Goal: Connect with others: Connect with others

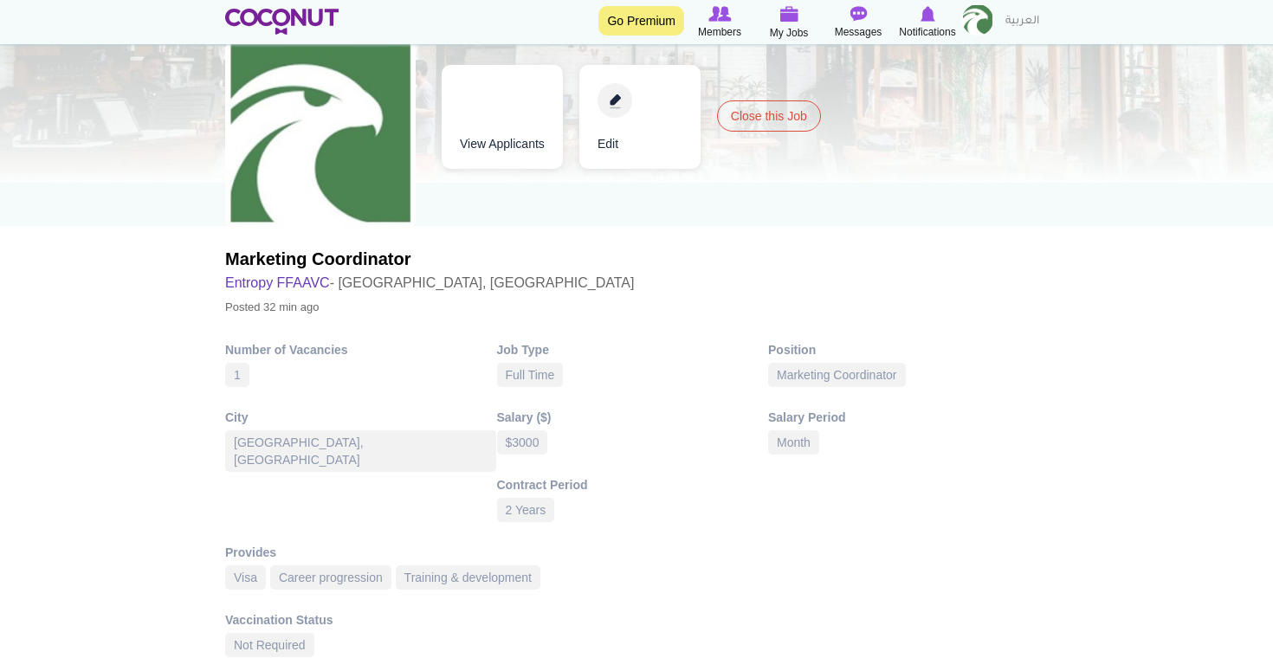
scroll to position [121, 0]
click at [533, 93] on link "View Applicants" at bounding box center [502, 116] width 121 height 104
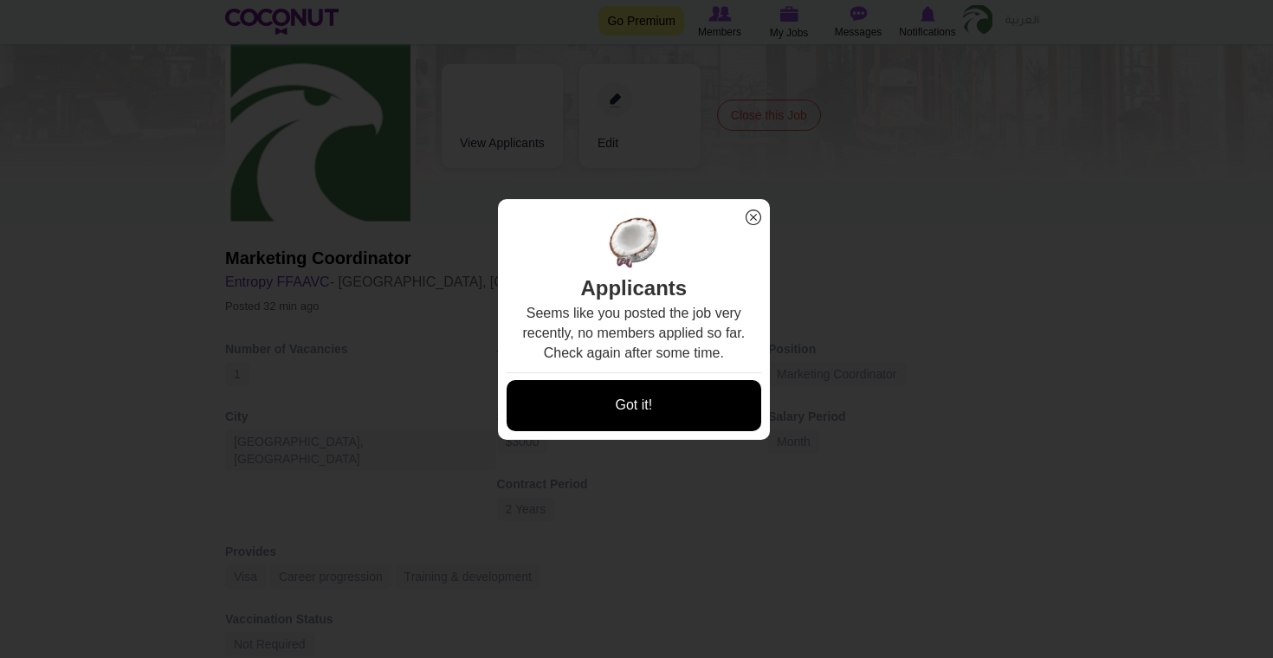
click at [645, 400] on link "Got it!" at bounding box center [633, 405] width 255 height 51
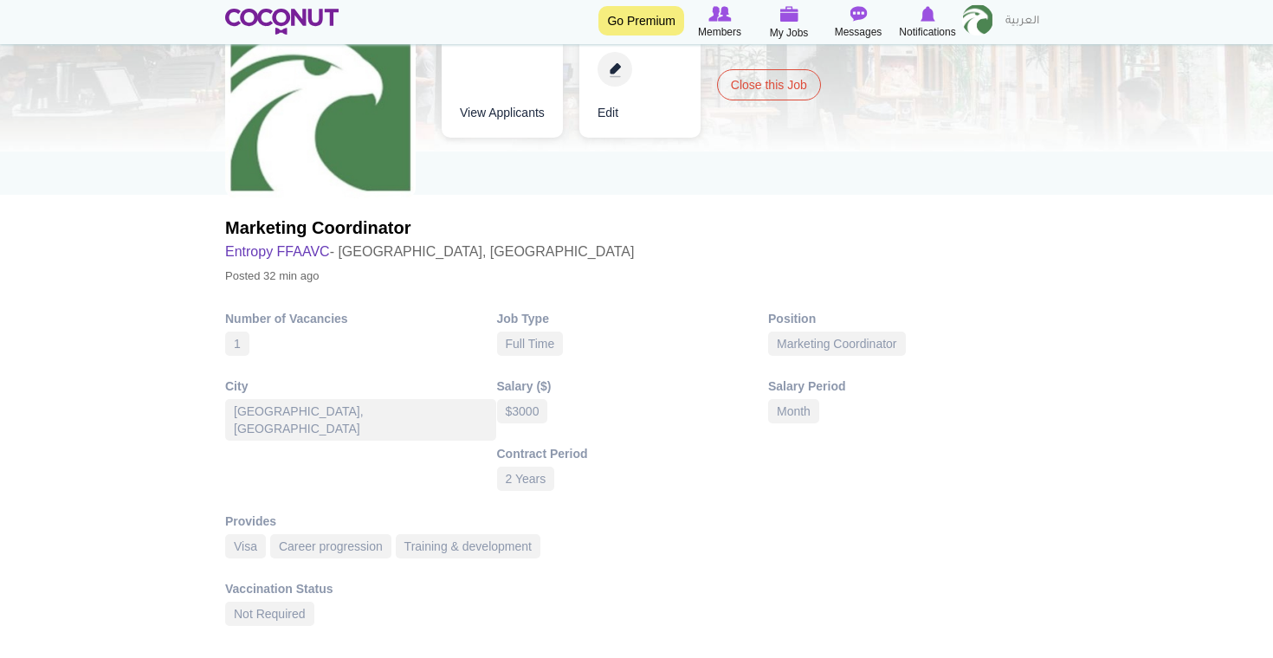
scroll to position [0, 0]
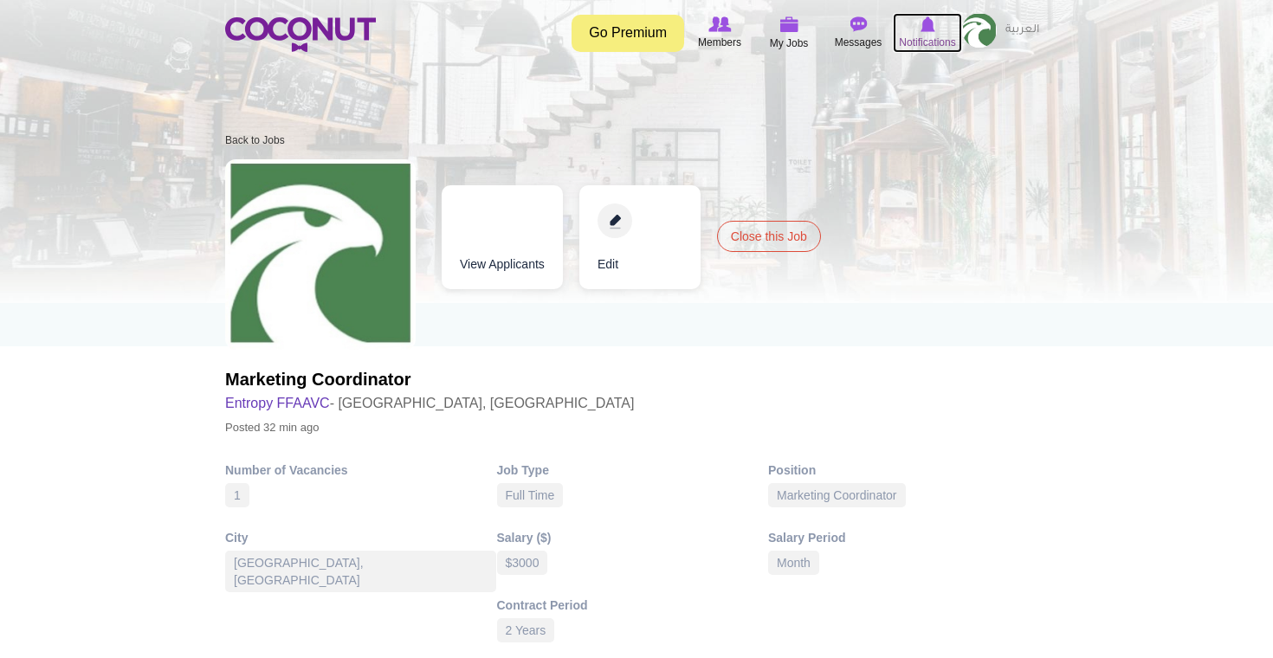
click at [923, 39] on span "Notifications" at bounding box center [927, 42] width 56 height 17
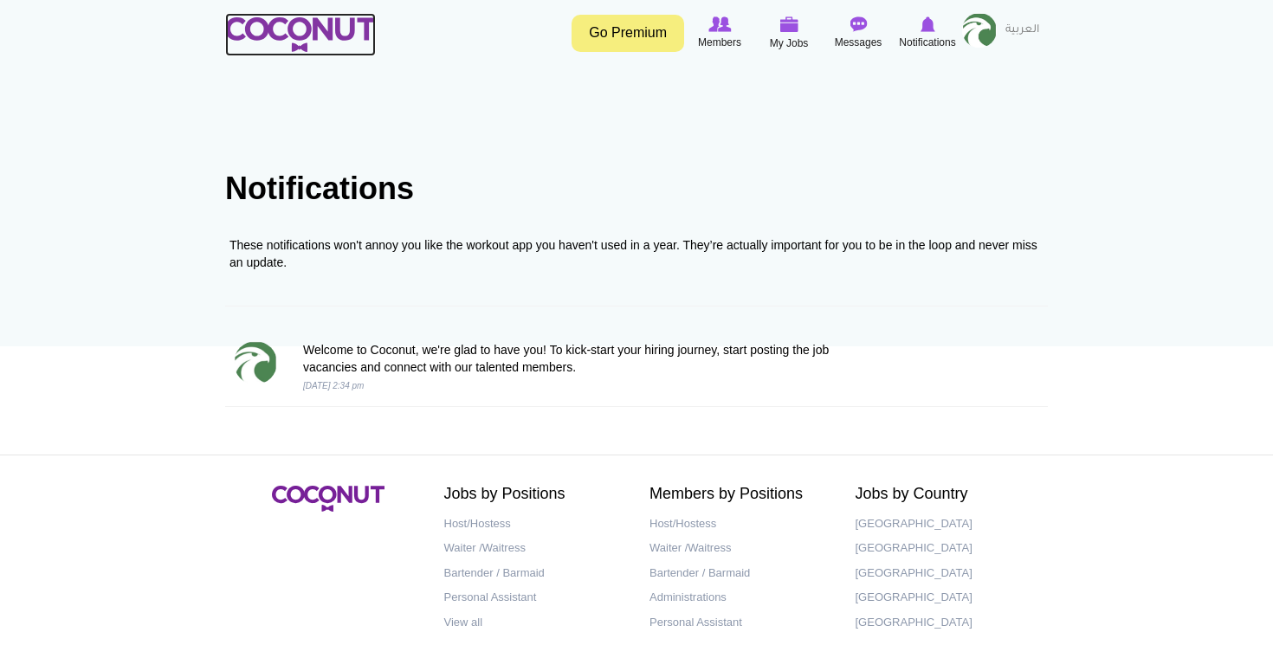
click at [313, 37] on img at bounding box center [300, 34] width 151 height 35
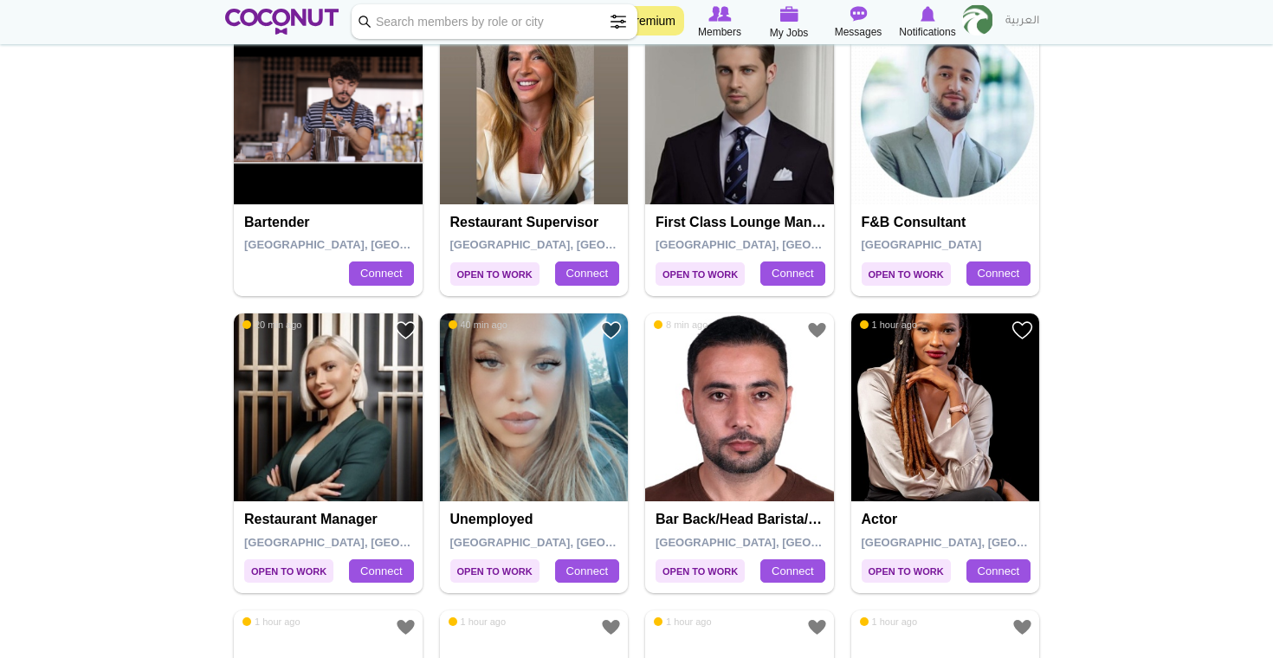
scroll to position [474, 0]
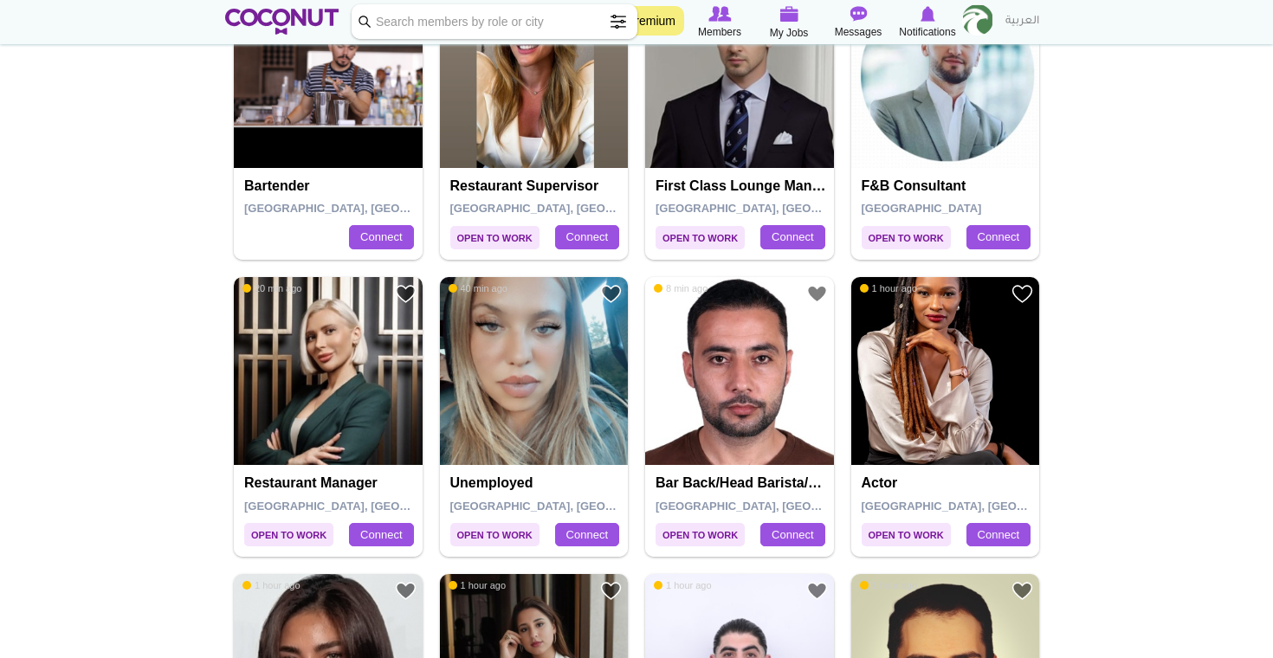
click at [385, 362] on img at bounding box center [328, 371] width 189 height 189
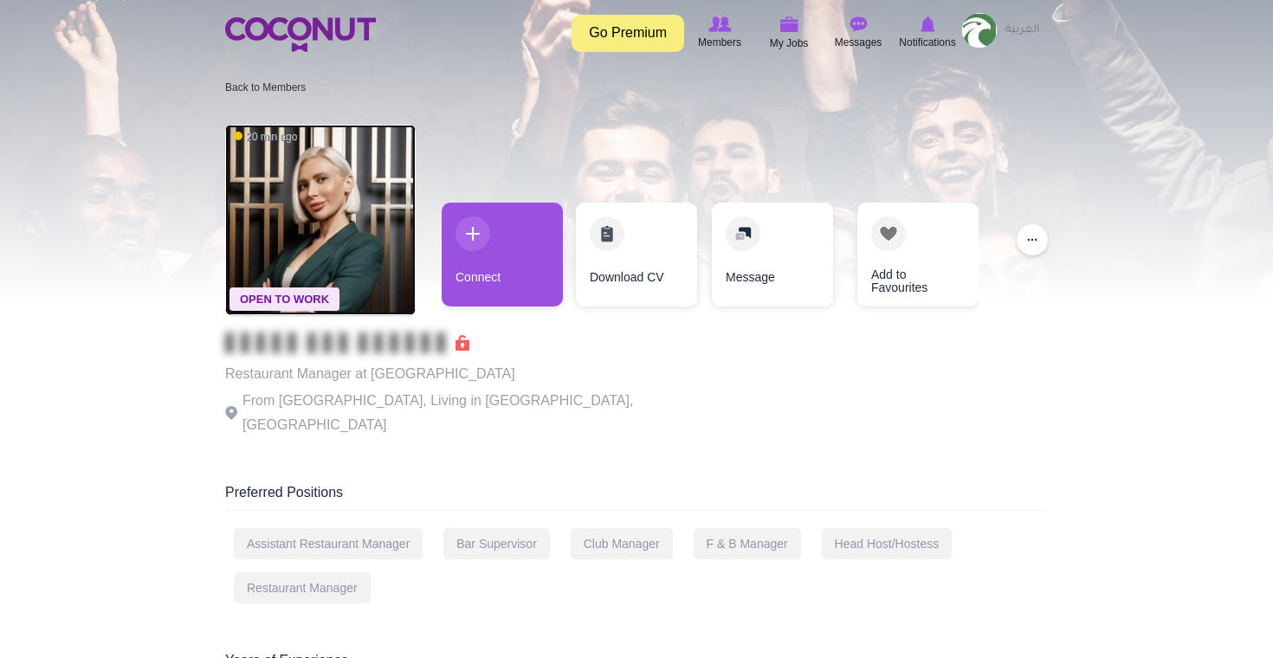
click at [301, 212] on img at bounding box center [320, 220] width 190 height 190
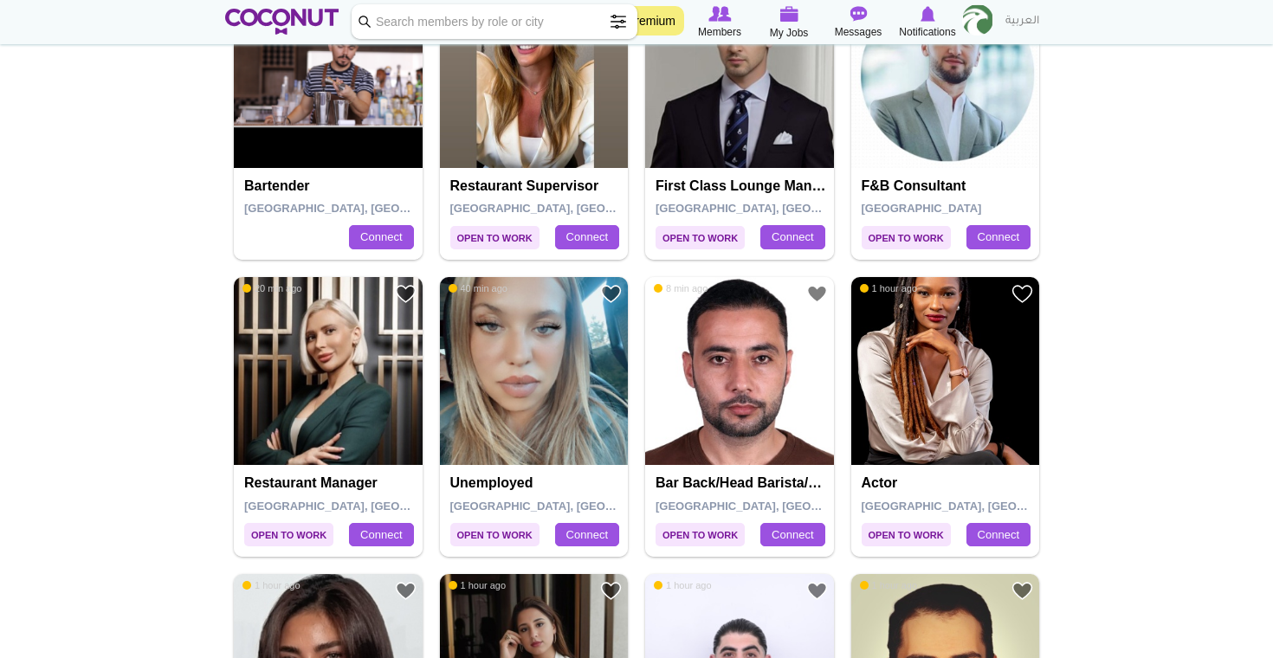
click at [558, 13] on input "Keyword" at bounding box center [494, 21] width 286 height 35
type input "MARKETING"
click button "Search" at bounding box center [0, 0] width 0 height 0
click at [538, 14] on input "MARKETING" at bounding box center [494, 21] width 286 height 35
click button "Search" at bounding box center [0, 0] width 0 height 0
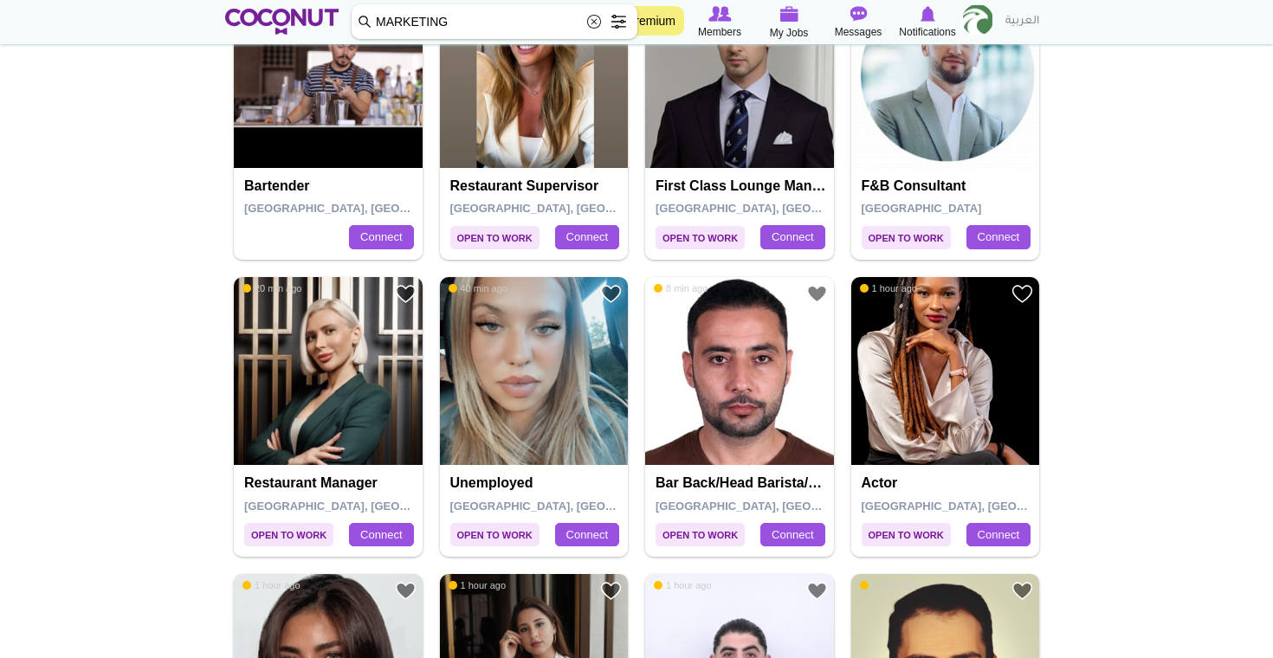
click at [364, 19] on input "MARKETING" at bounding box center [494, 21] width 286 height 35
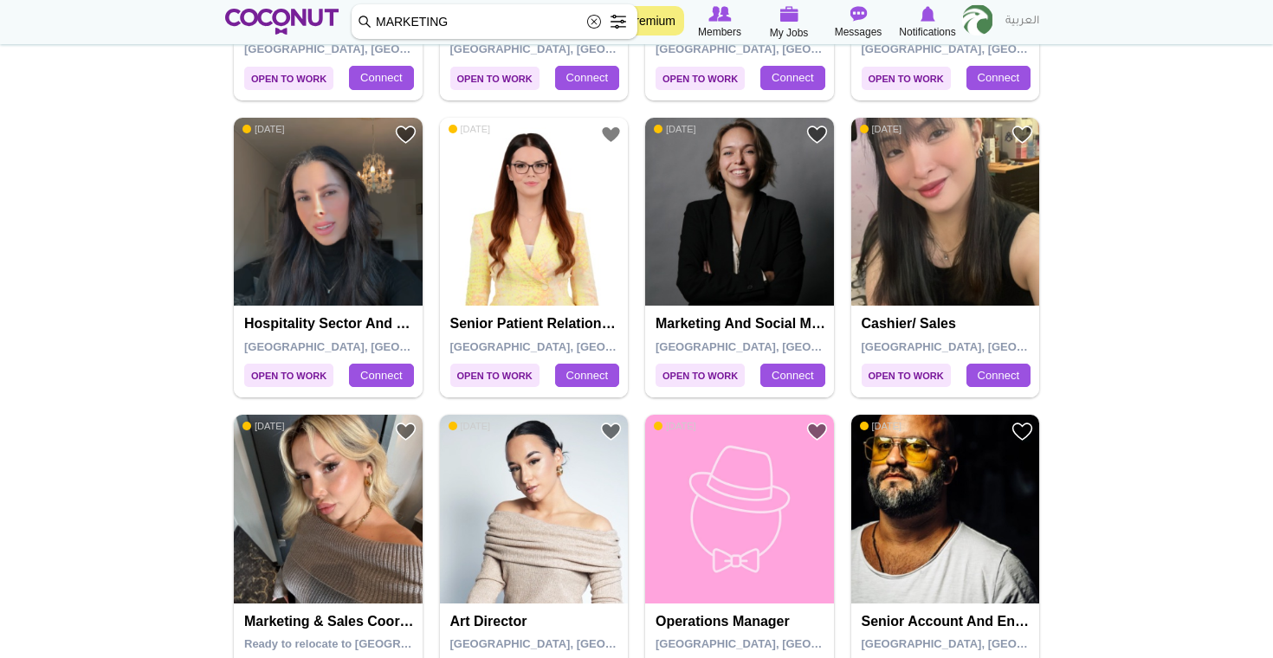
scroll to position [929, 0]
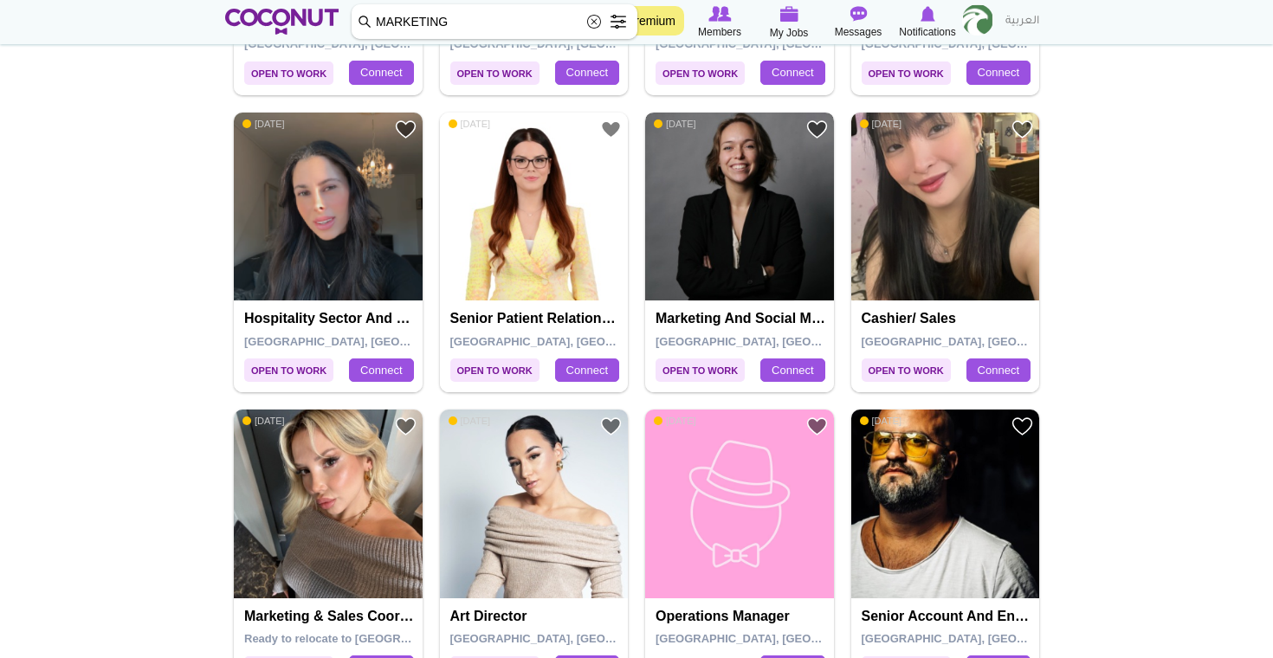
click at [746, 277] on img at bounding box center [739, 207] width 189 height 189
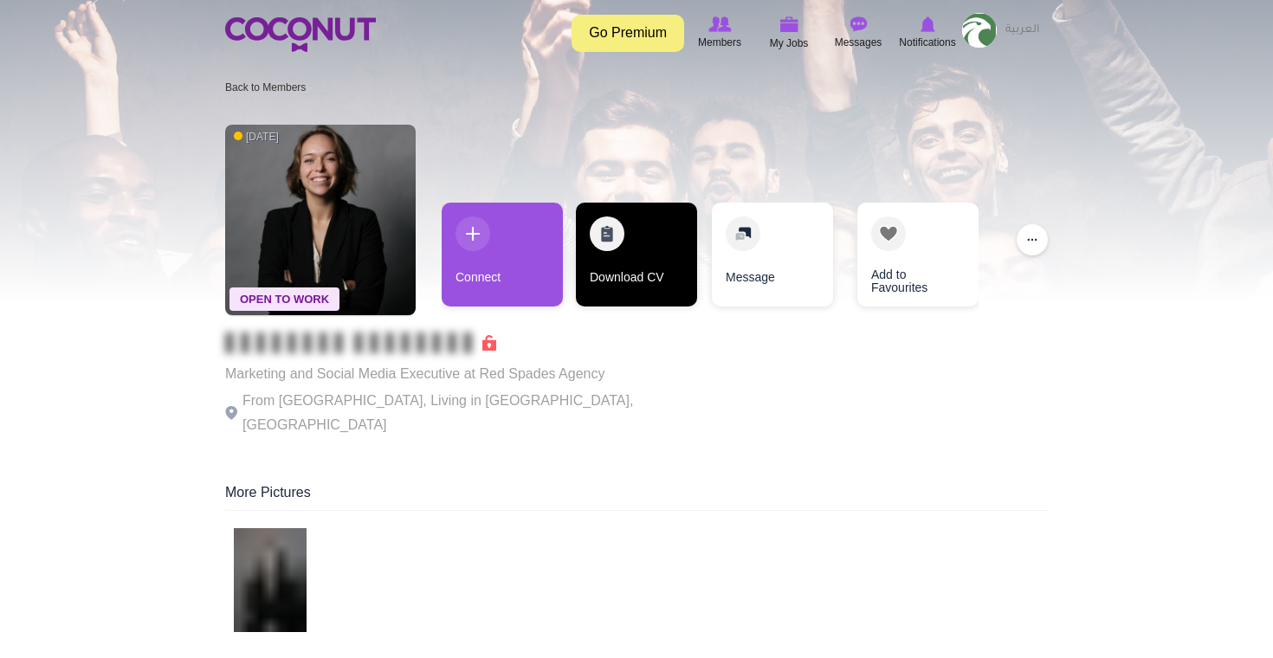
click at [601, 277] on link "Download CV" at bounding box center [636, 255] width 121 height 104
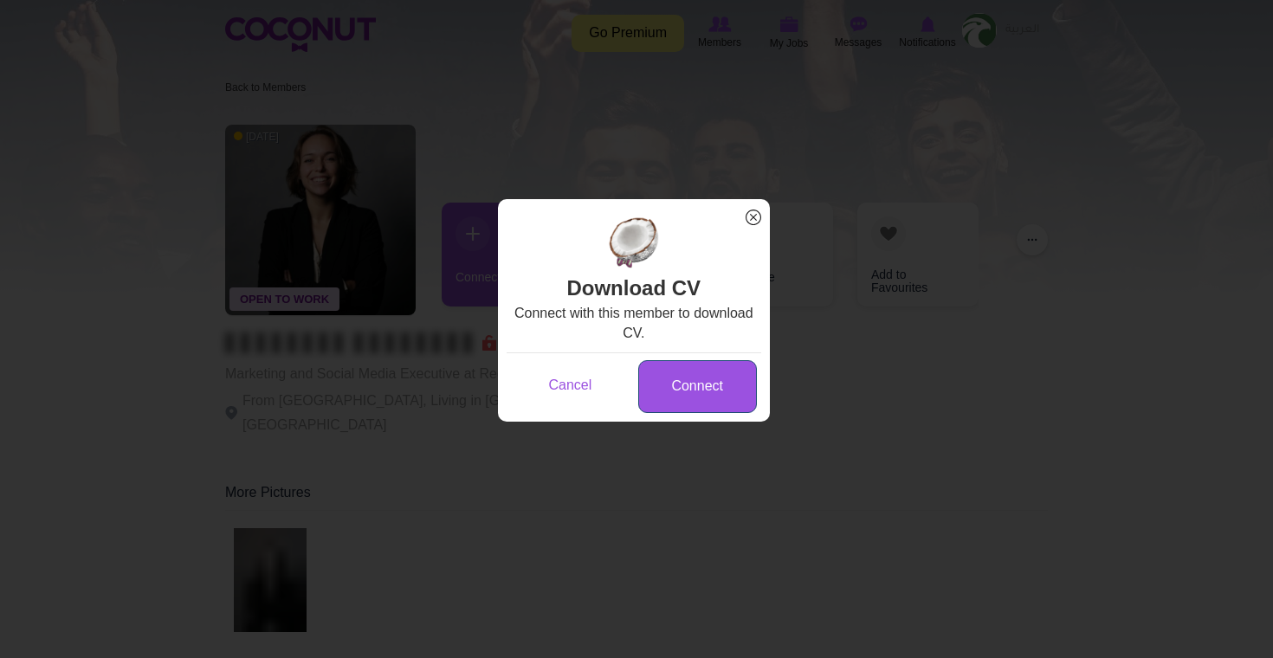
click at [723, 390] on link "Connect" at bounding box center [697, 386] width 119 height 53
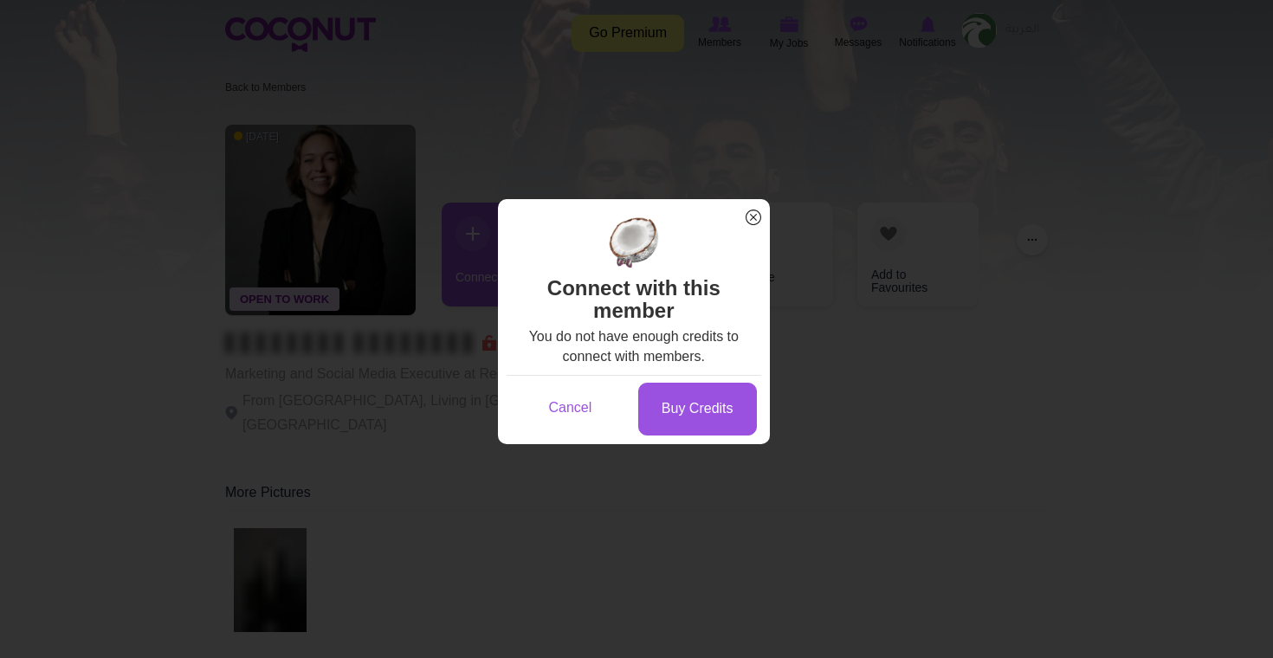
click at [750, 222] on span "x" at bounding box center [753, 217] width 23 height 23
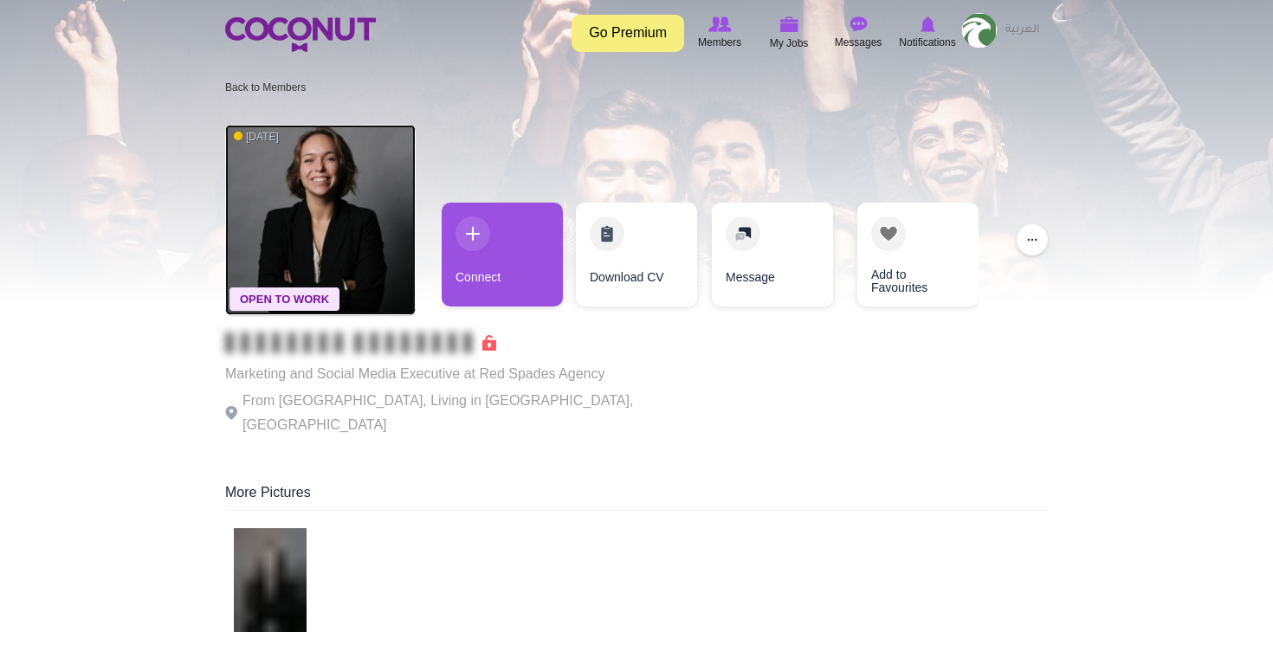
click at [279, 168] on img at bounding box center [320, 220] width 190 height 190
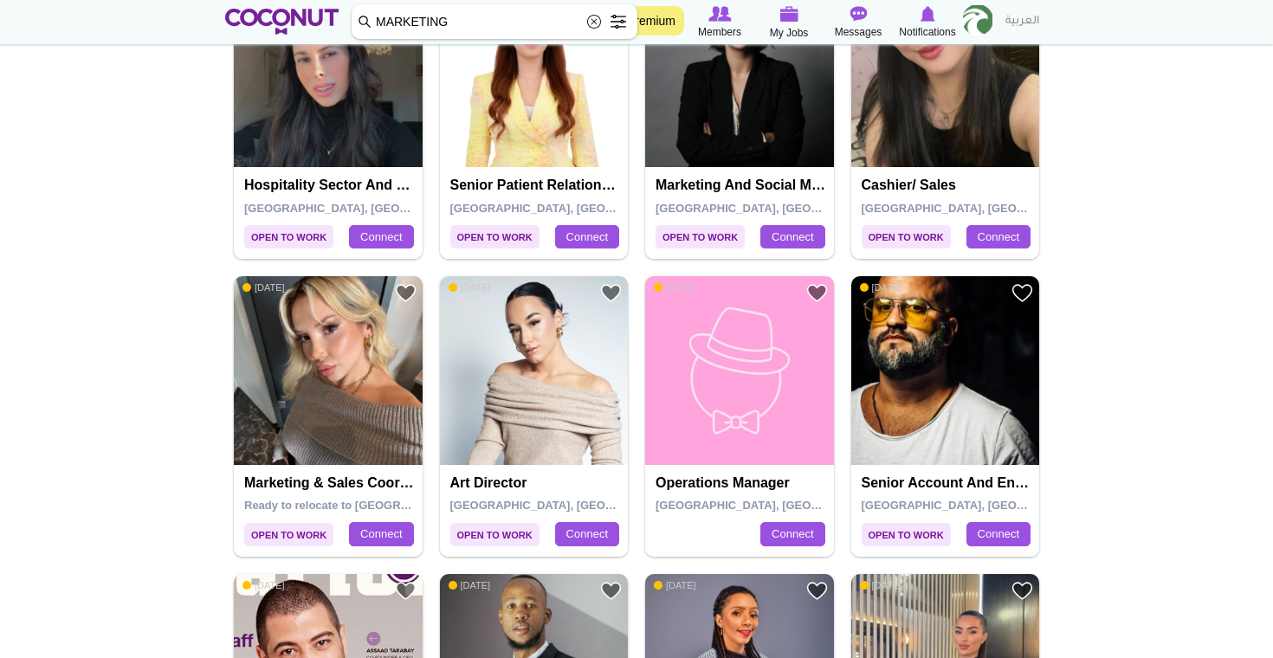
scroll to position [1080, 0]
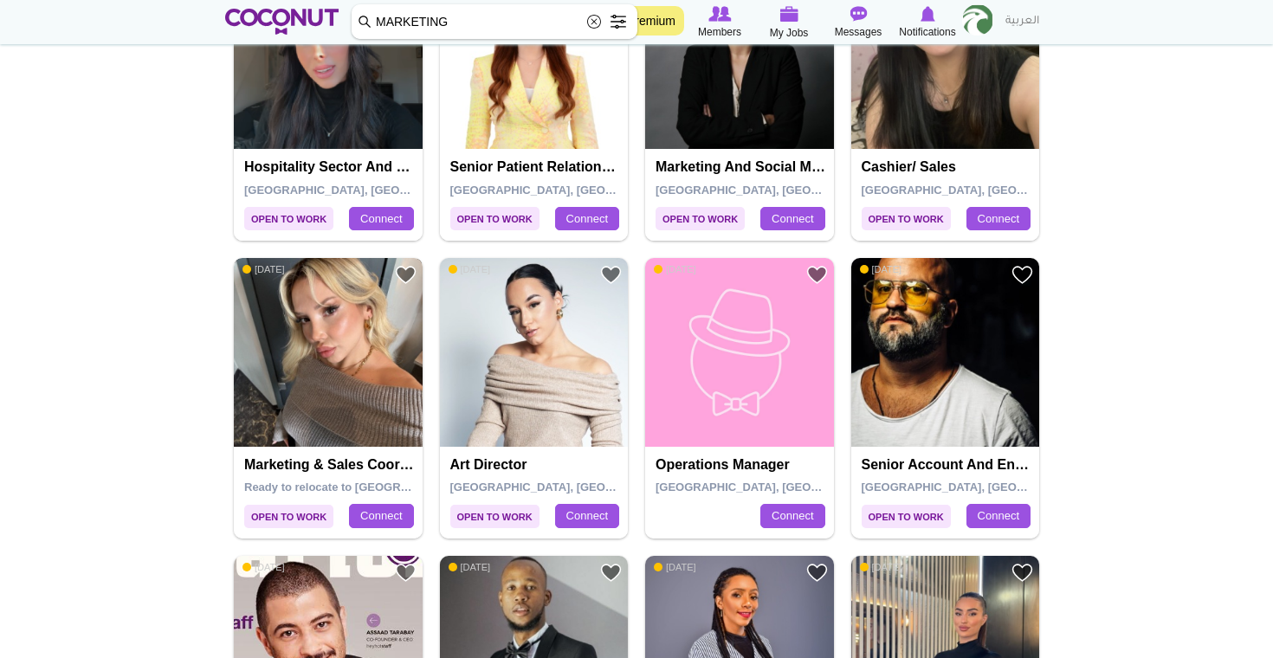
click at [313, 364] on img at bounding box center [328, 352] width 189 height 189
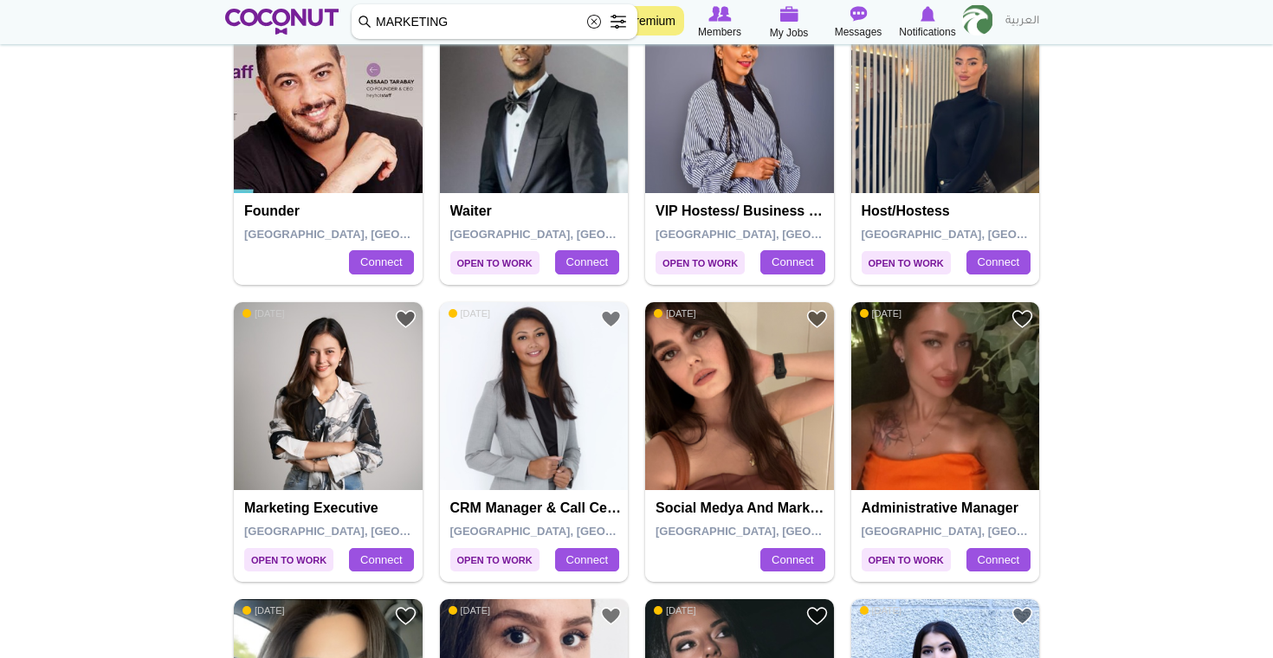
scroll to position [1659, 0]
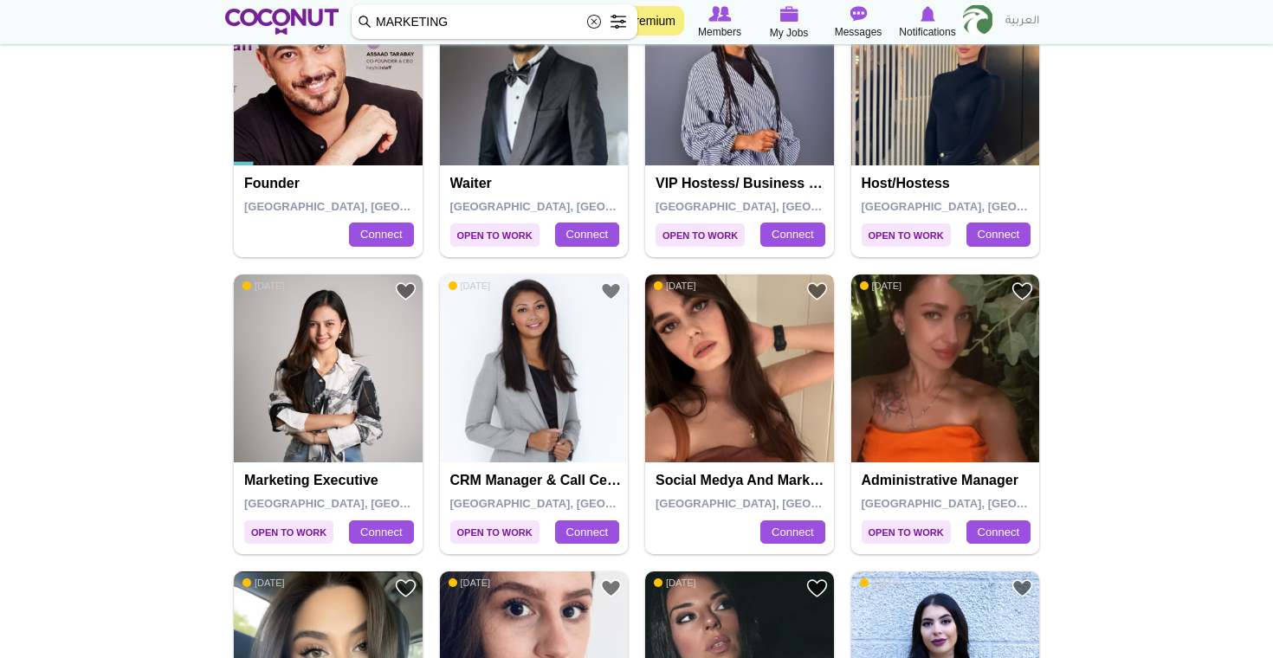
click at [756, 428] on img at bounding box center [739, 368] width 189 height 189
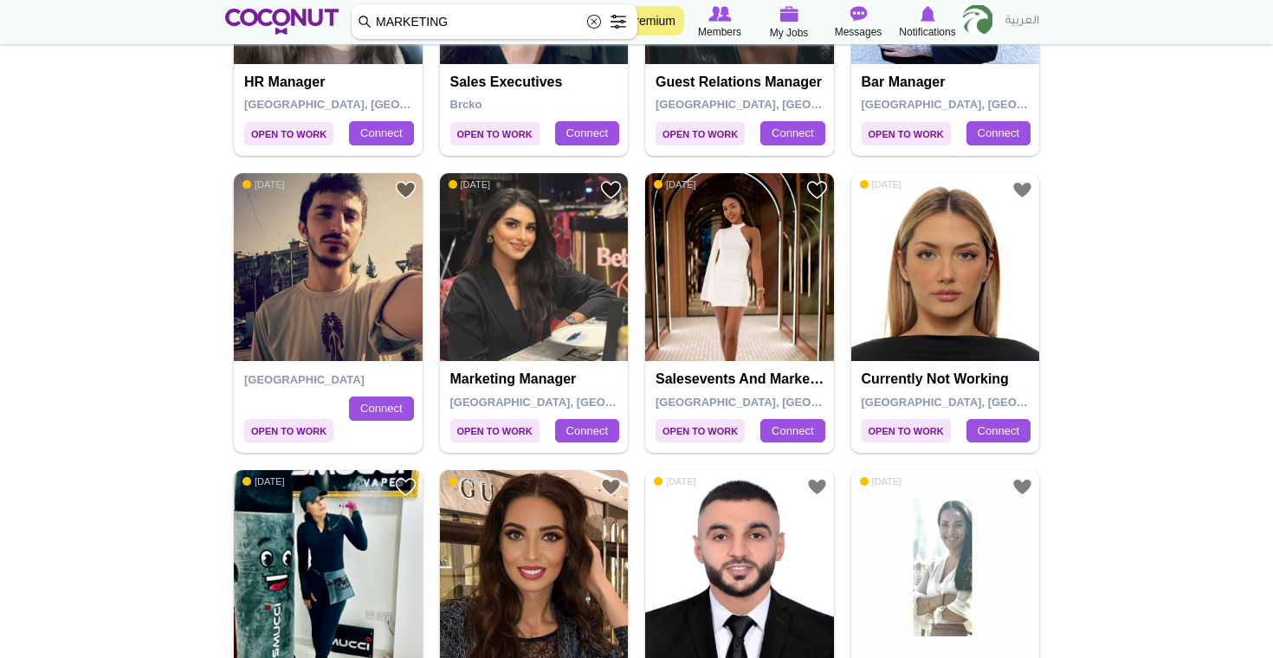
scroll to position [2357, 0]
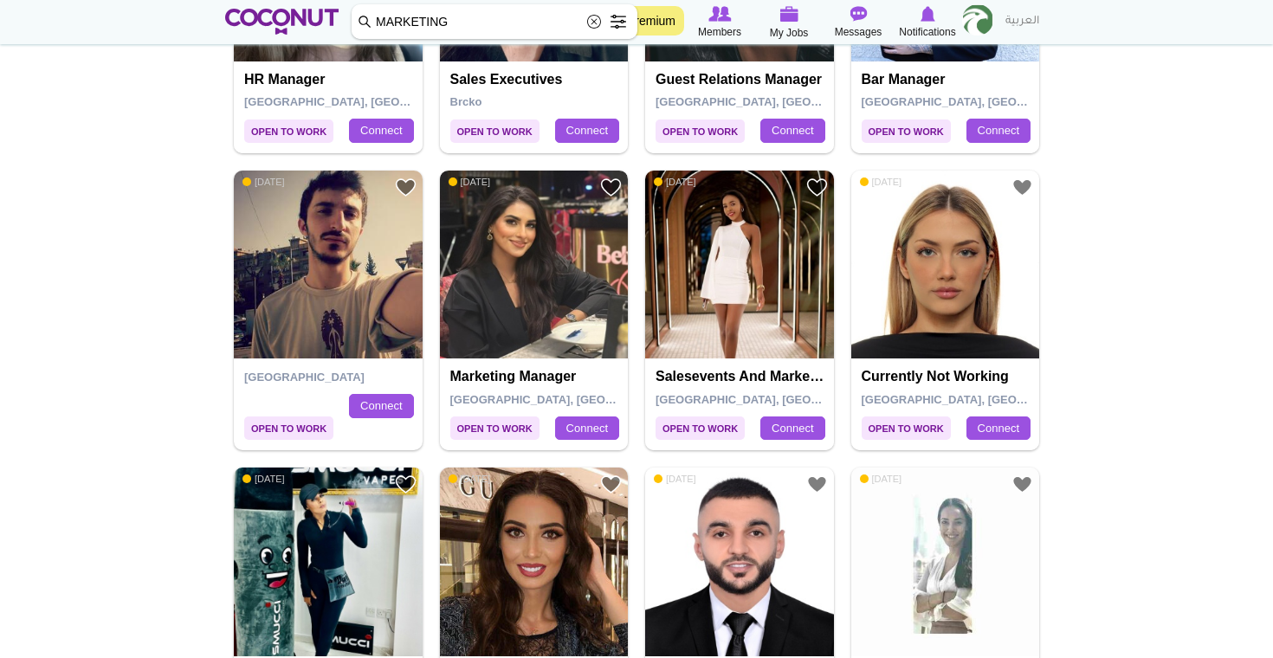
click at [546, 302] on img at bounding box center [534, 265] width 189 height 189
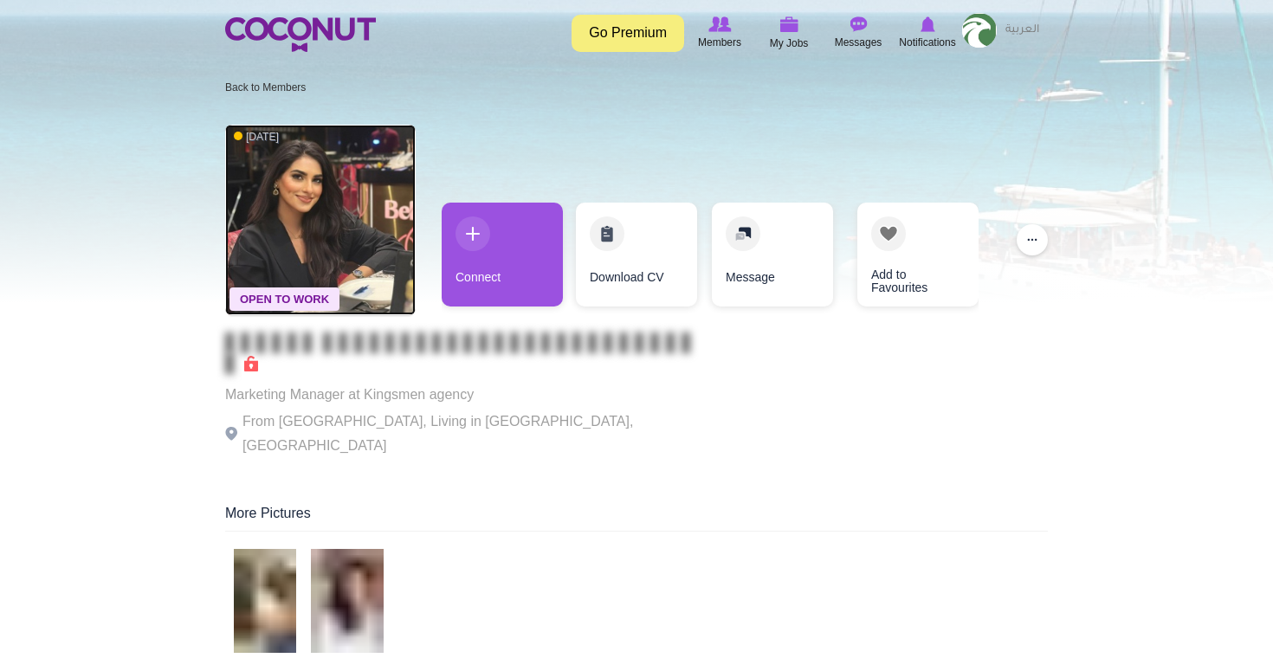
click at [326, 194] on img at bounding box center [320, 220] width 190 height 190
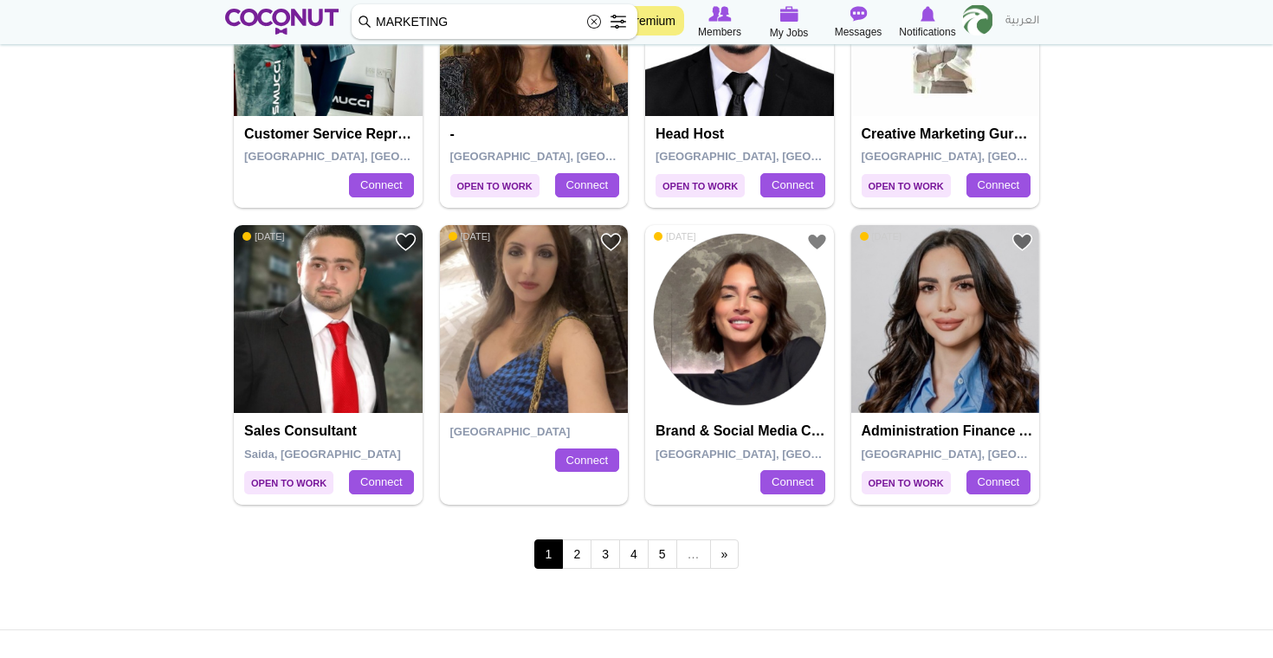
scroll to position [2946, 0]
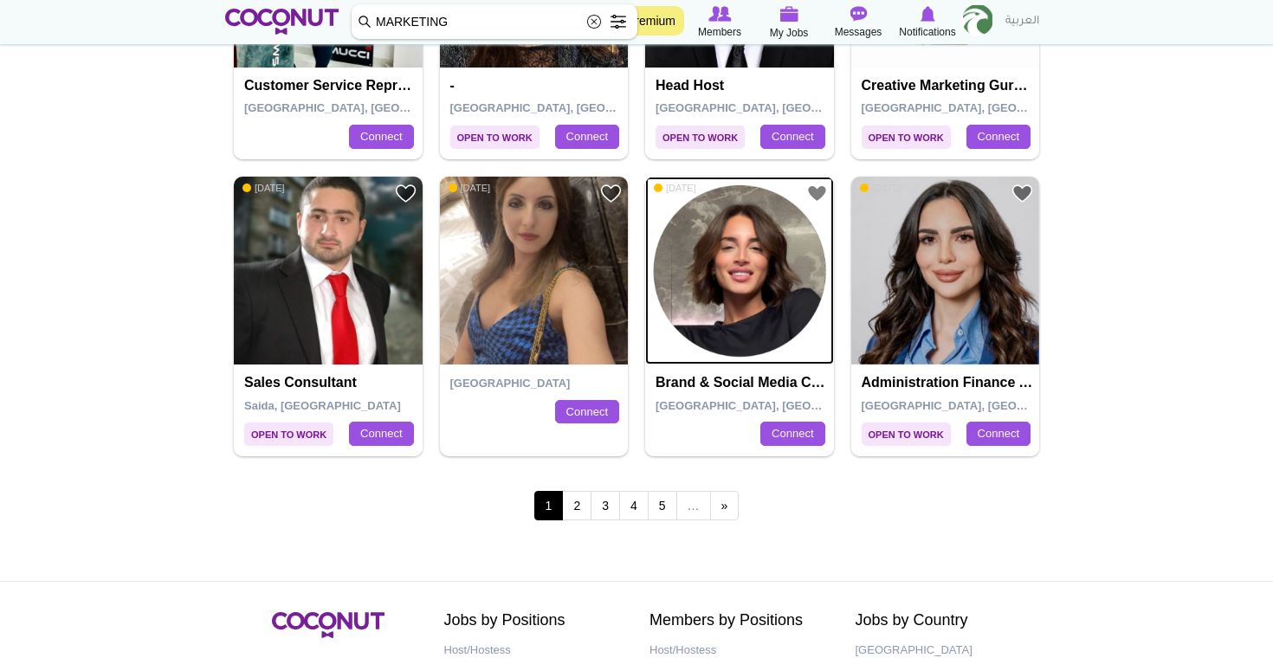
click at [733, 339] on img at bounding box center [739, 271] width 189 height 189
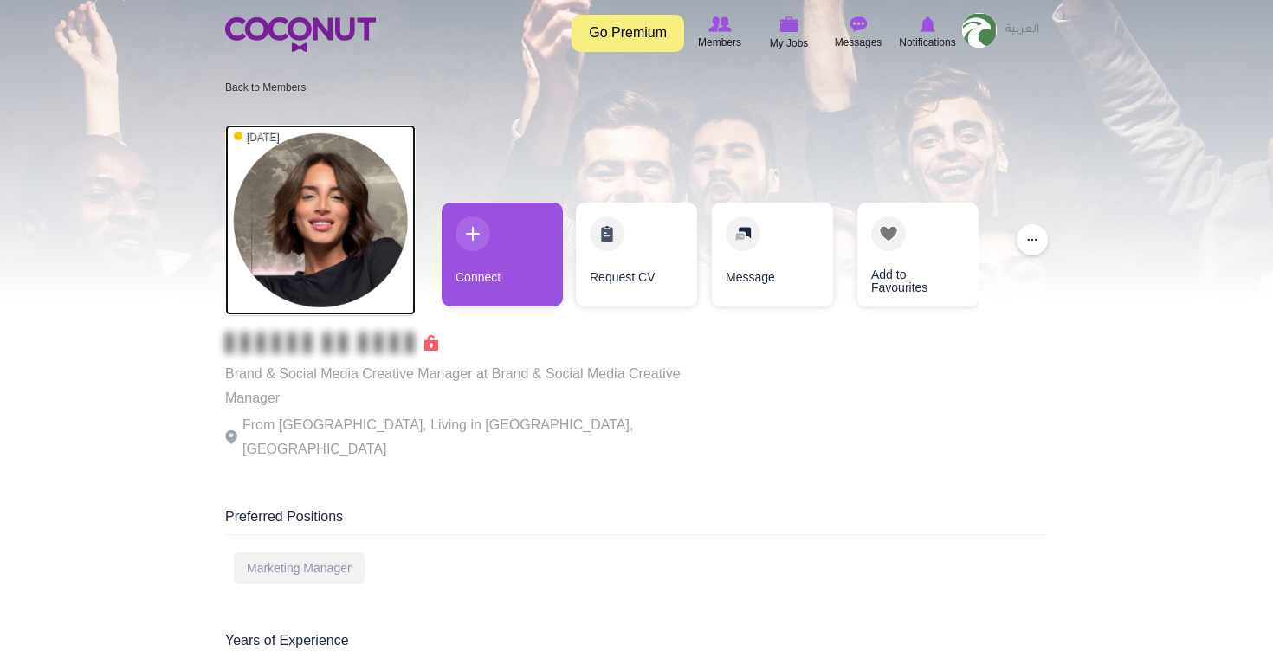
click at [352, 236] on img at bounding box center [320, 220] width 190 height 190
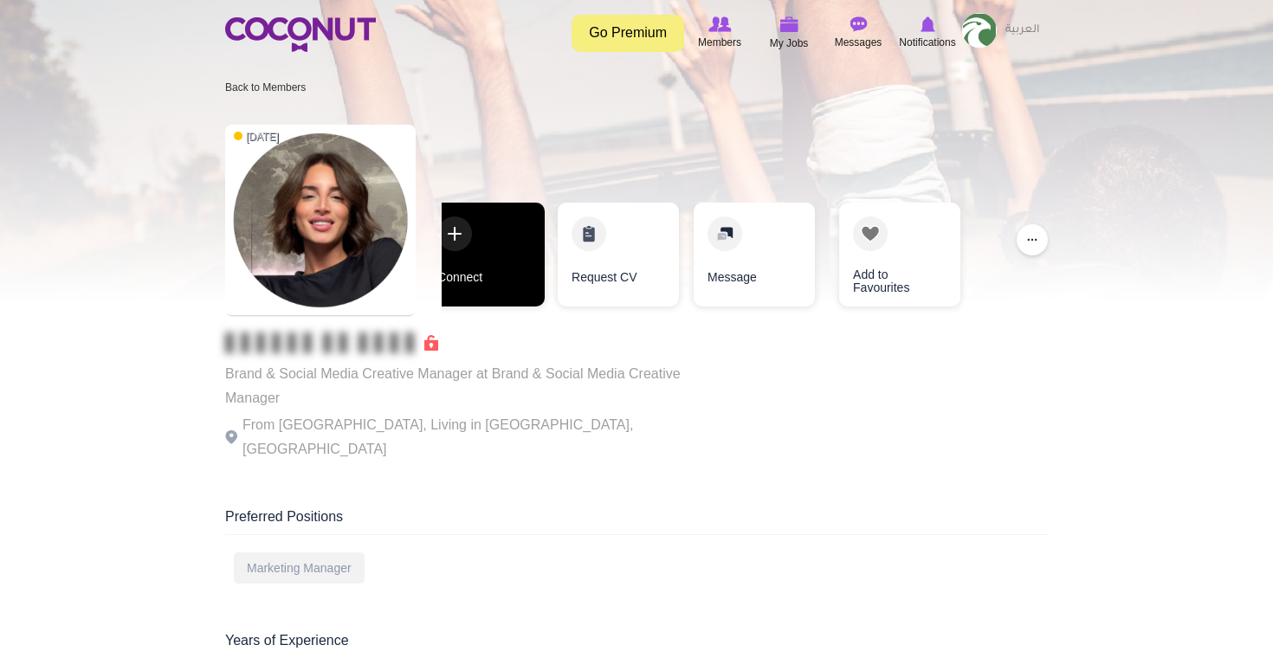
click at [498, 230] on link "Connect" at bounding box center [483, 255] width 121 height 104
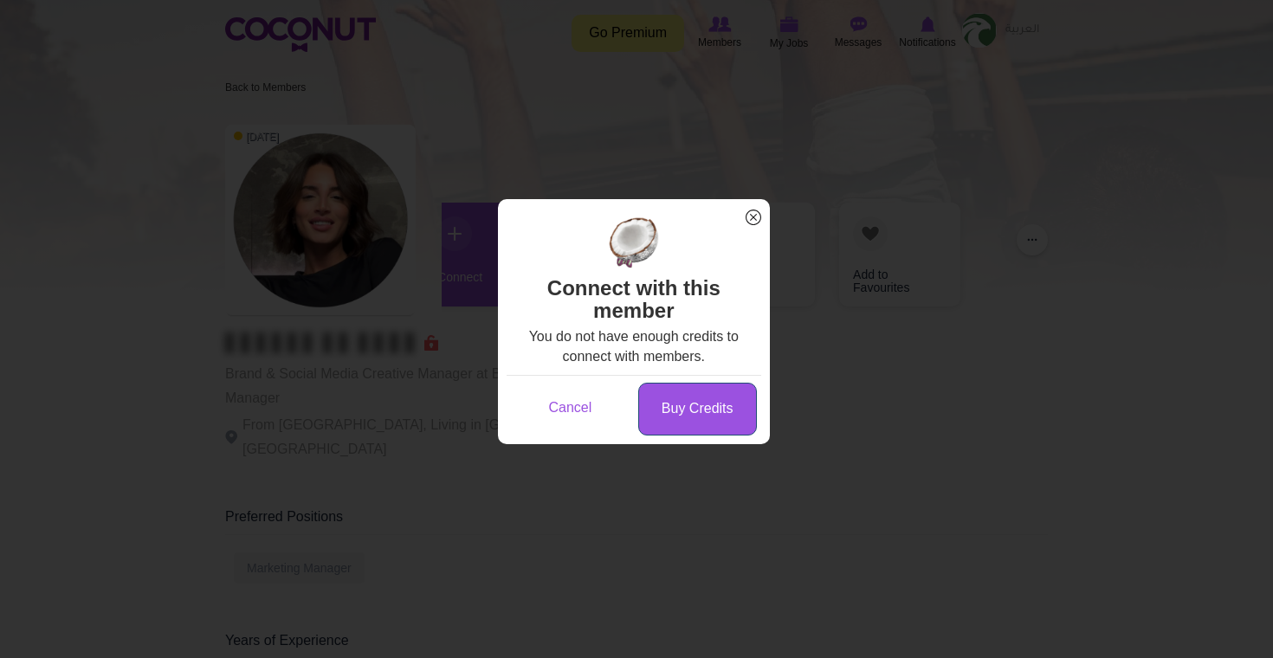
click at [706, 392] on link "Buy Credits" at bounding box center [697, 409] width 119 height 53
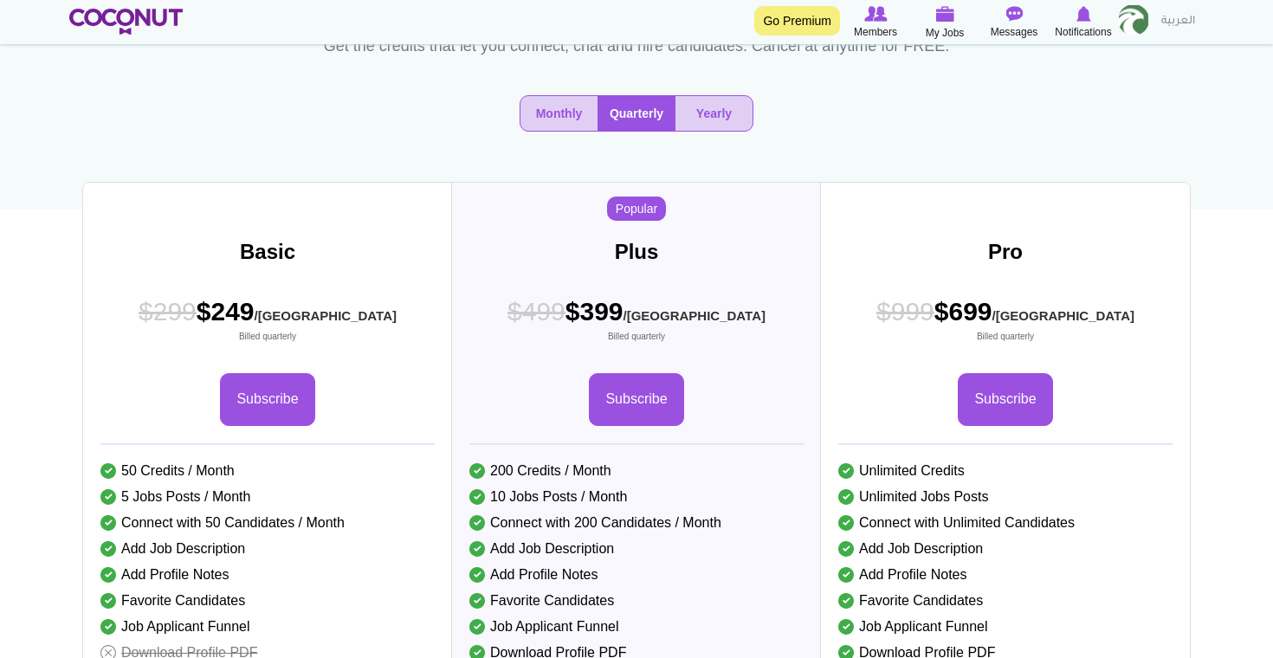
scroll to position [199, 0]
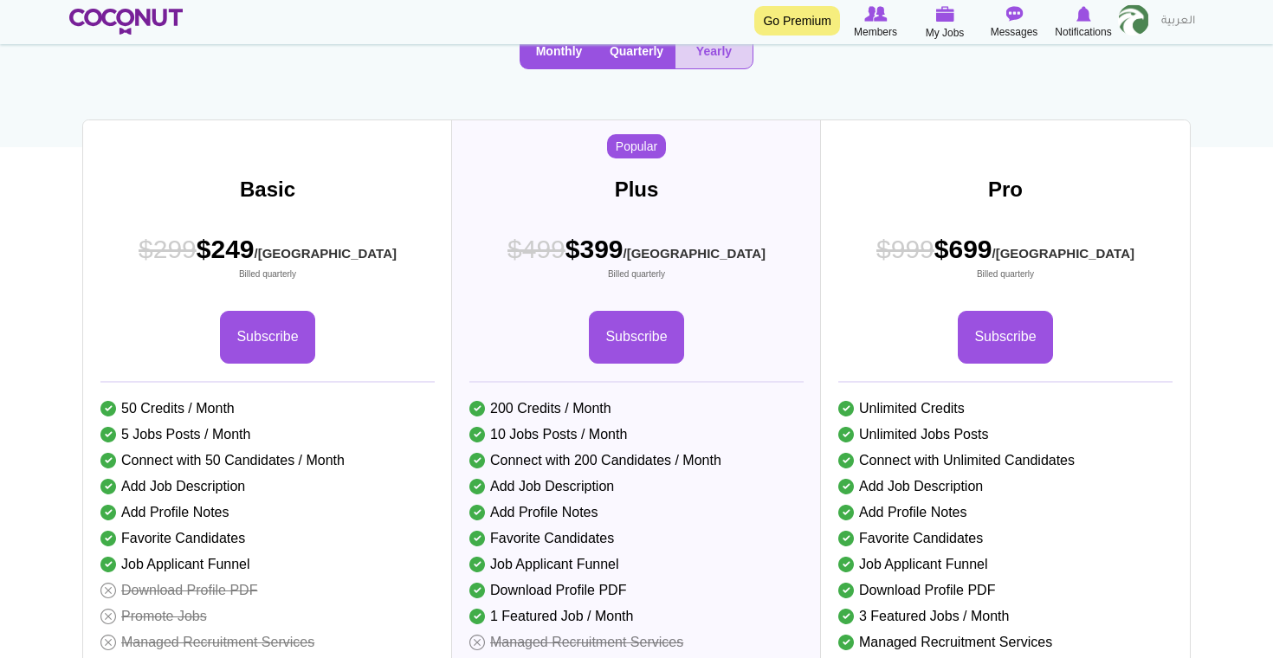
click at [555, 48] on button "Monthly" at bounding box center [558, 51] width 77 height 35
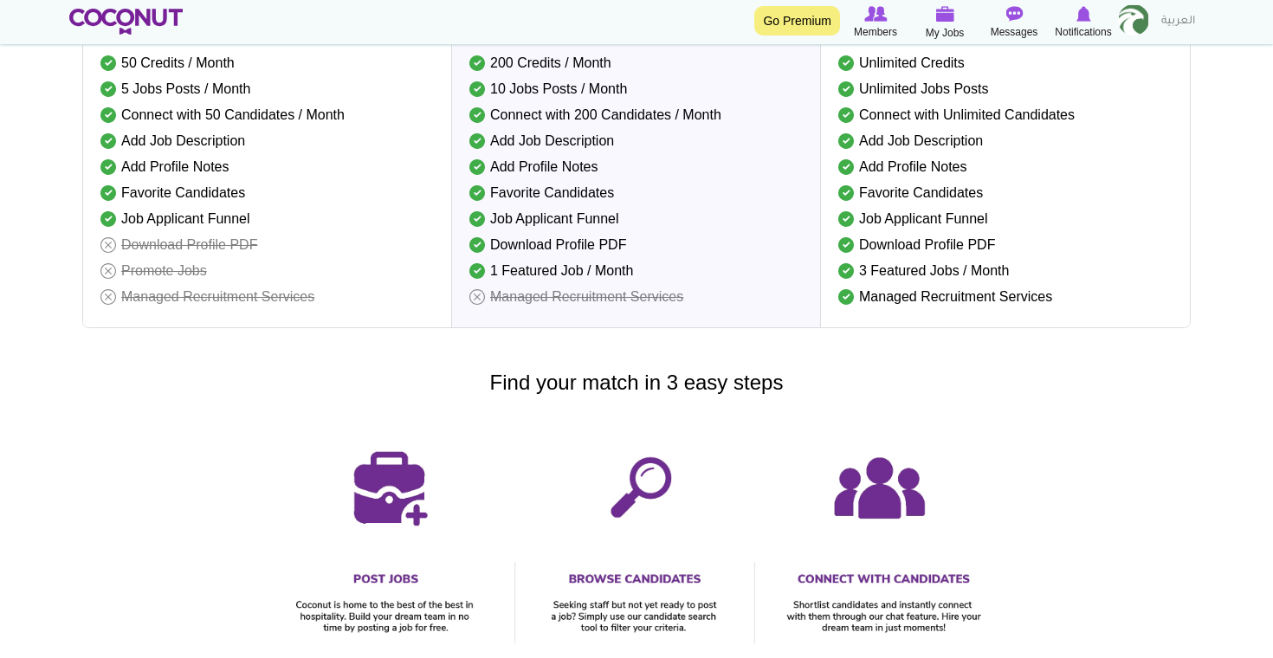
scroll to position [0, 0]
